Goal: Task Accomplishment & Management: Manage account settings

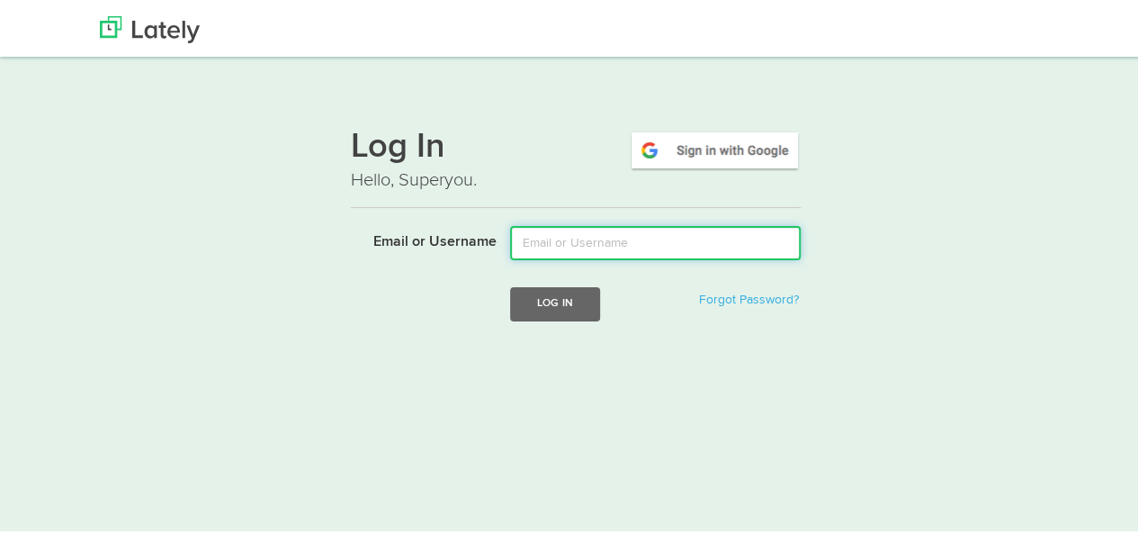
click at [599, 236] on input "Email or Username" at bounding box center [655, 240] width 291 height 34
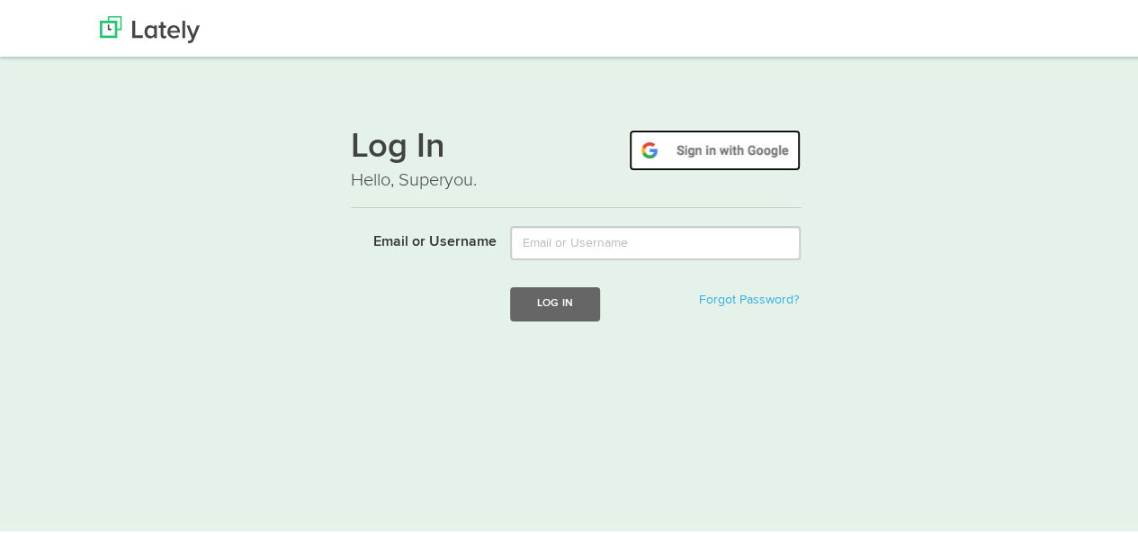
click at [723, 141] on img at bounding box center [715, 147] width 172 height 41
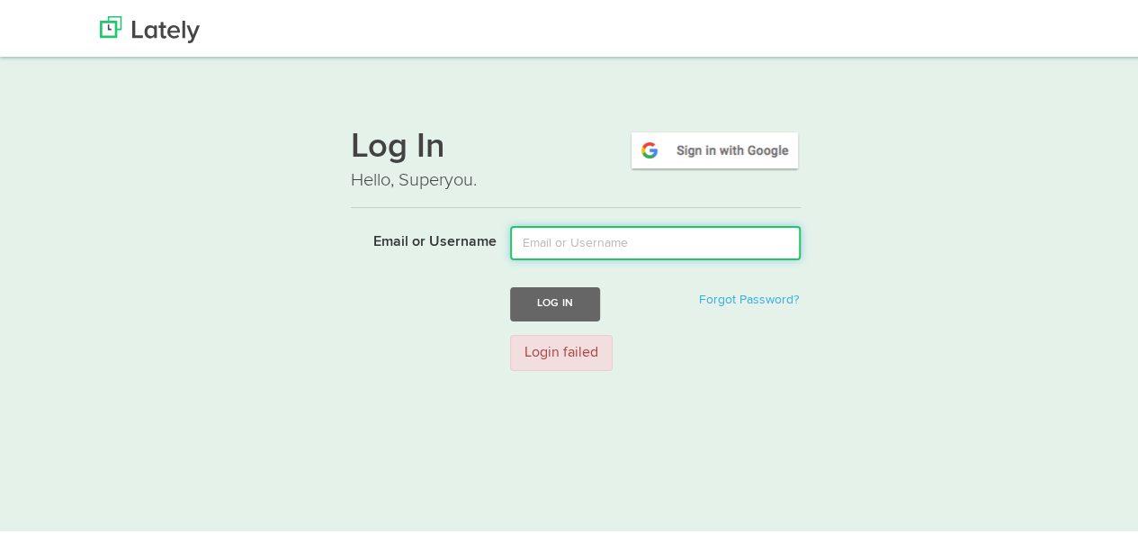
click at [605, 238] on input "Email or Username" at bounding box center [655, 240] width 291 height 34
type input "adalfafafamily@gmail.com"
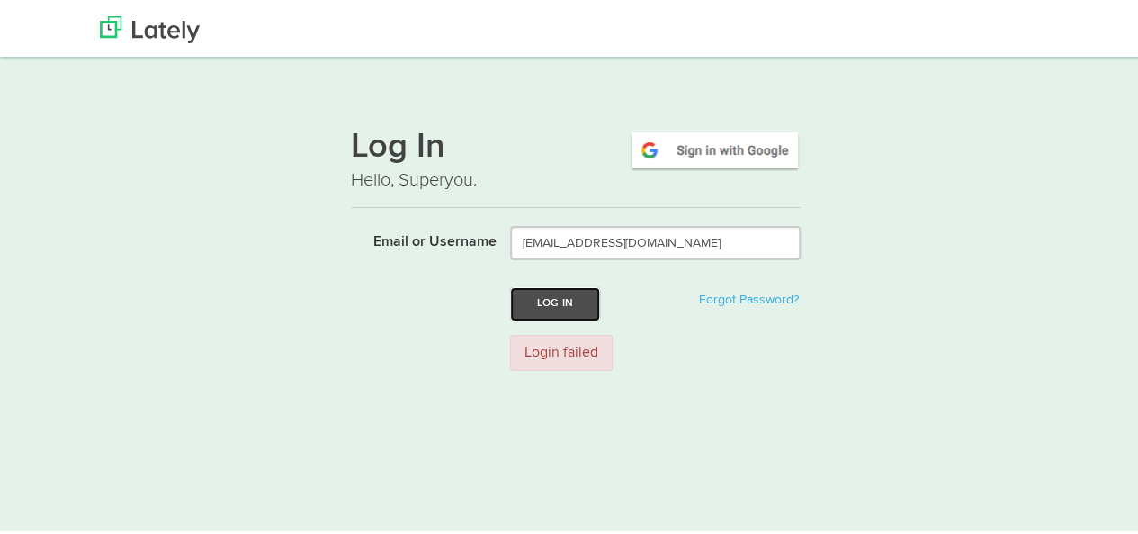
click at [581, 314] on button "Log In" at bounding box center [555, 300] width 90 height 33
